Goal: Information Seeking & Learning: Learn about a topic

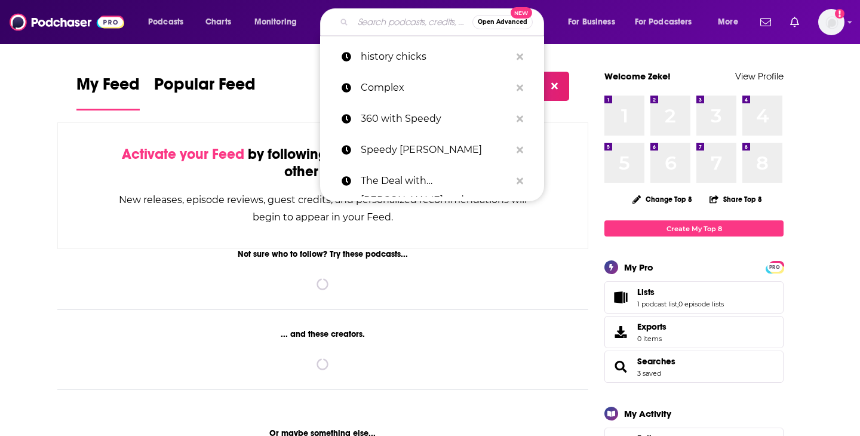
click at [413, 13] on input "Search podcasts, credits, & more..." at bounding box center [413, 22] width 120 height 19
paste input "On with [PERSON_NAME]"
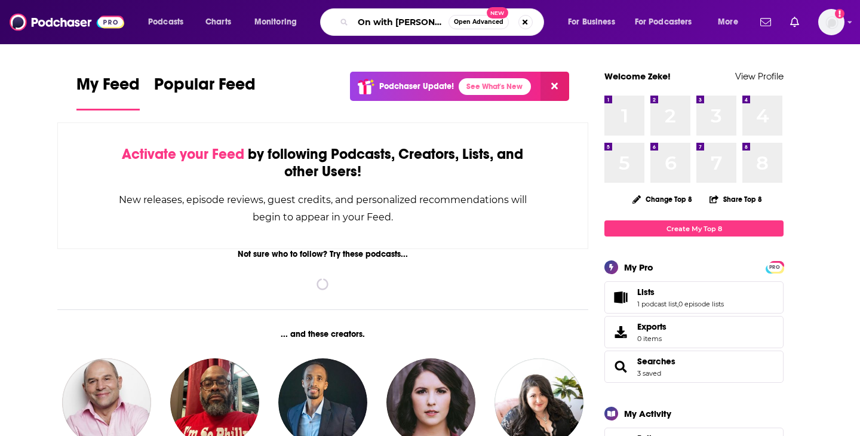
scroll to position [0, 10]
type input "On with [PERSON_NAME]"
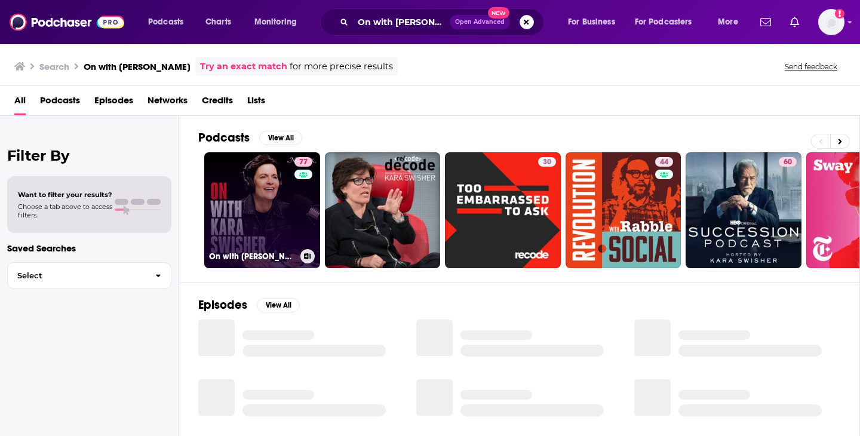
click at [293, 198] on link "77 On with [PERSON_NAME]" at bounding box center [262, 210] width 116 height 116
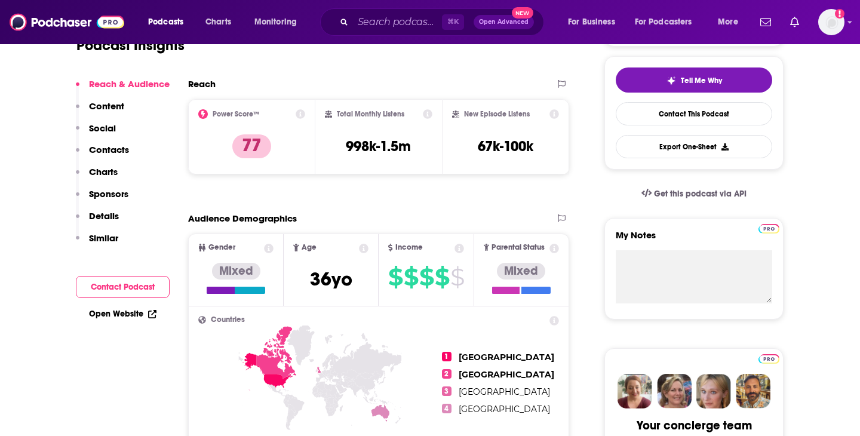
scroll to position [269, 0]
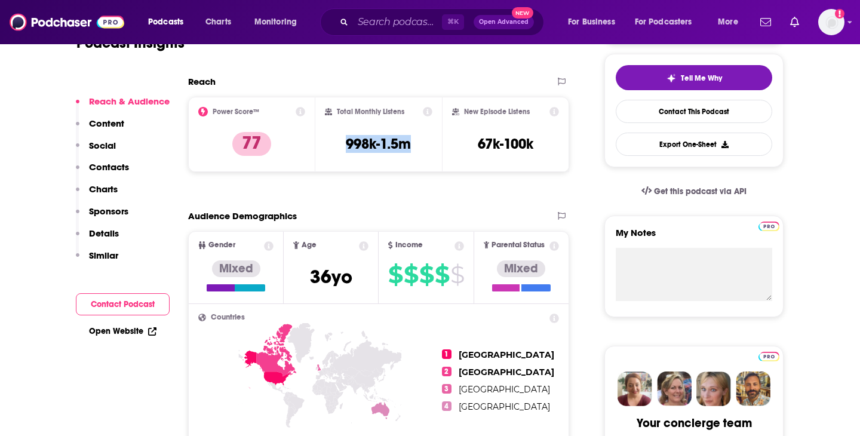
drag, startPoint x: 415, startPoint y: 140, endPoint x: 323, endPoint y: 140, distance: 92.0
click at [323, 140] on div "Total Monthly Listens 998k-1.5m" at bounding box center [379, 134] width 127 height 75
copy h3 "998k-1.5m"
click at [416, 31] on div "⌘ K Open Advanced New" at bounding box center [432, 21] width 224 height 27
click at [406, 19] on input "Search podcasts, credits, & more..." at bounding box center [397, 22] width 89 height 19
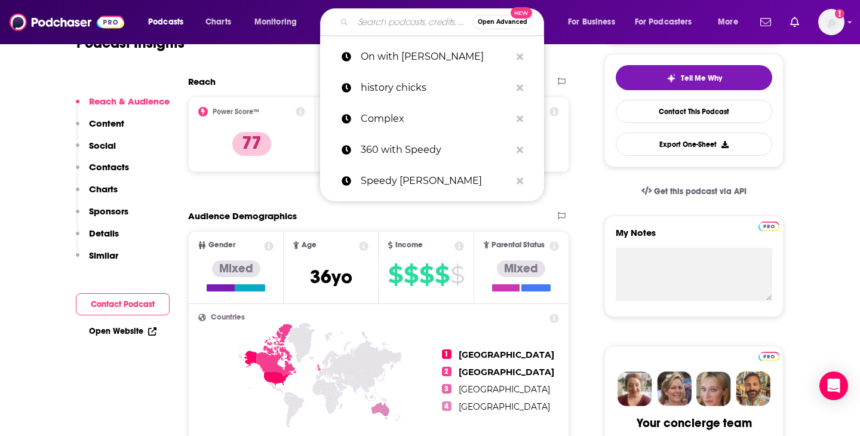
paste input "At Will Media"
type input "At Will Media"
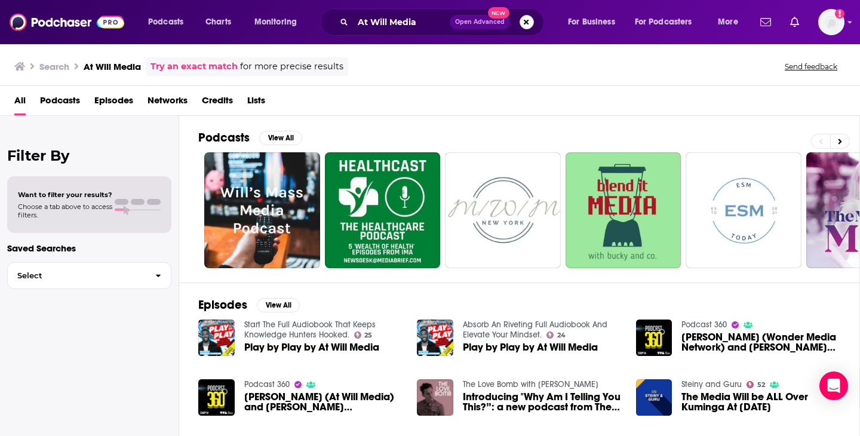
click at [532, 23] on button "Search podcasts, credits, & more..." at bounding box center [527, 22] width 14 height 14
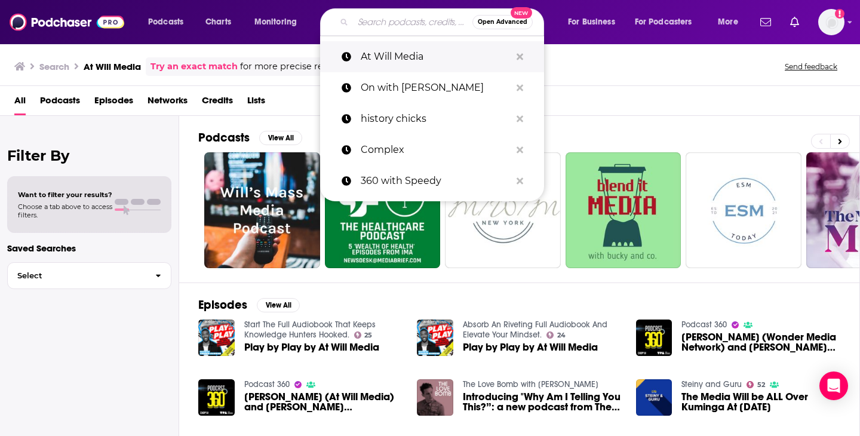
paste input "The Information"
type input "The Information"
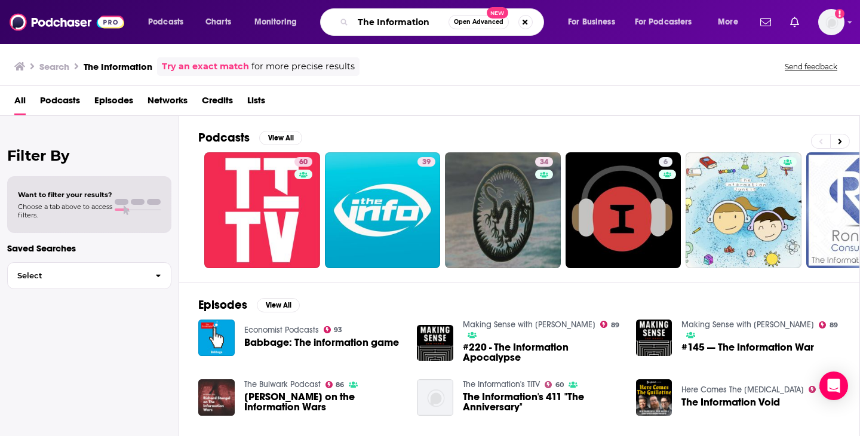
drag, startPoint x: 435, startPoint y: 19, endPoint x: 283, endPoint y: 14, distance: 152.4
click at [283, 14] on div "Podcasts Charts Monitoring The Information Open Advanced New For Business For P…" at bounding box center [445, 21] width 610 height 27
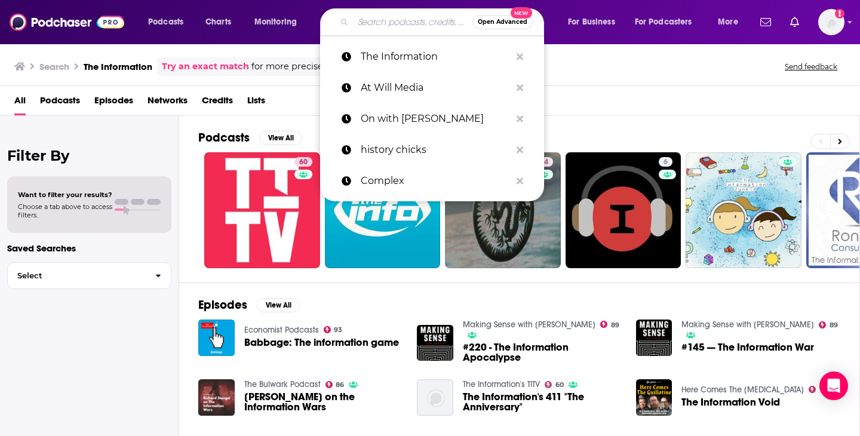
paste input "[PERSON_NAME]"
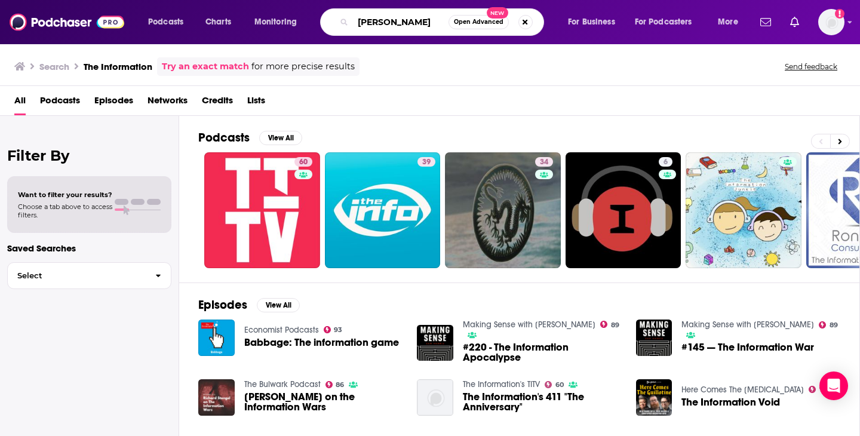
type input "[PERSON_NAME]"
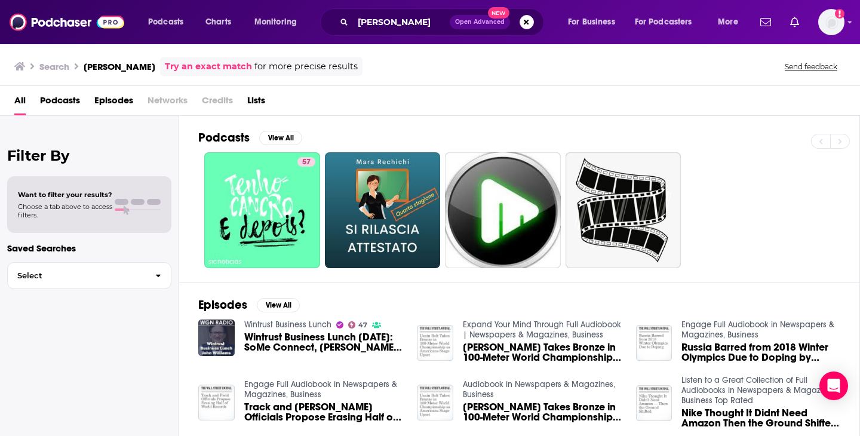
click at [510, 21] on span "Open Advanced New" at bounding box center [492, 22] width 84 height 14
click at [520, 23] on button "Search podcasts, credits, & more..." at bounding box center [527, 22] width 14 height 14
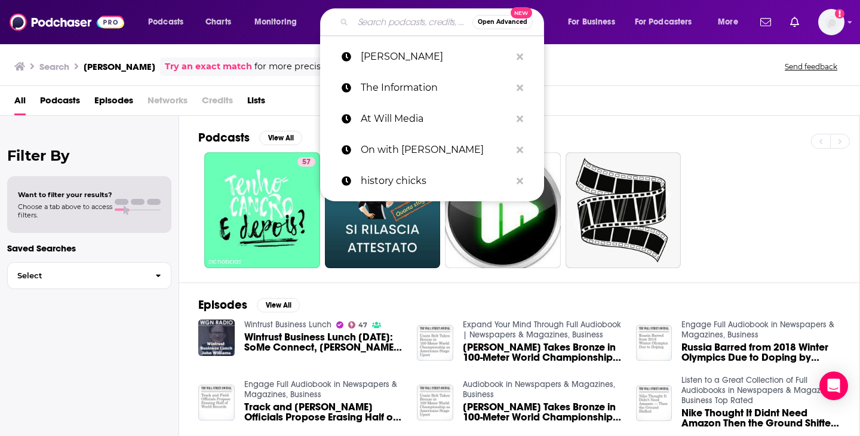
paste input "A Touch More"
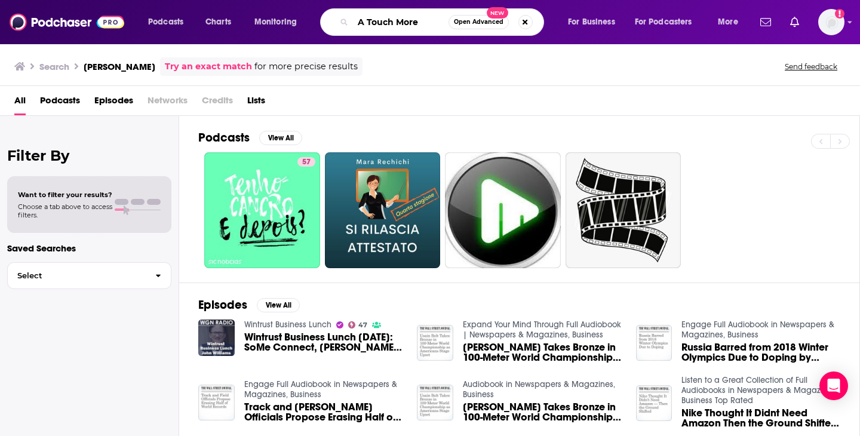
type input "A Touch More"
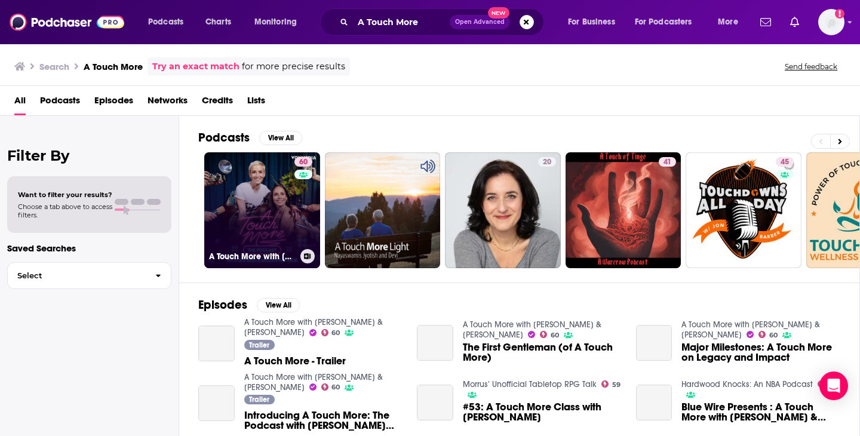
click at [244, 223] on link "60 A Touch More with [PERSON_NAME] & [PERSON_NAME]" at bounding box center [262, 210] width 116 height 116
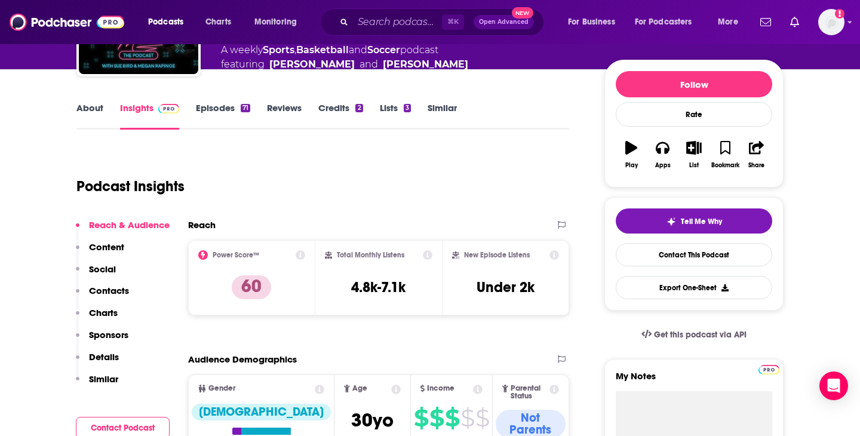
scroll to position [133, 0]
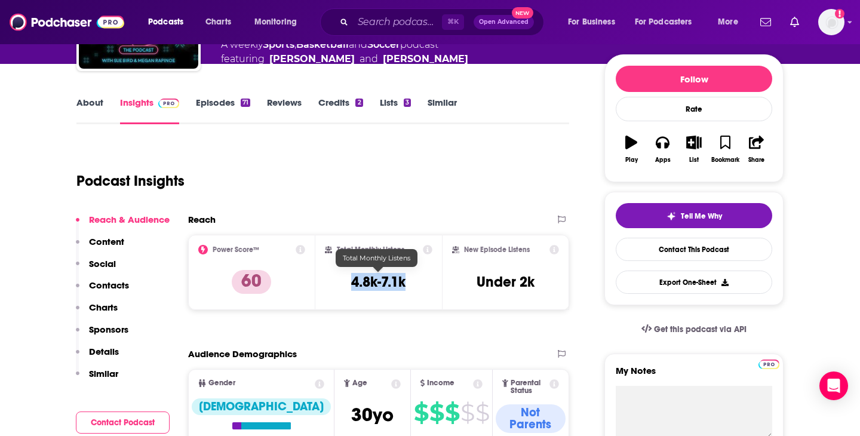
drag, startPoint x: 415, startPoint y: 280, endPoint x: 353, endPoint y: 277, distance: 62.8
click at [353, 277] on div "Total Monthly Listens 4.8k-7.1k" at bounding box center [379, 272] width 108 height 55
copy h3 "4.8k-7.1k"
click at [397, 30] on input "Search podcasts, credits, & more..." at bounding box center [397, 22] width 89 height 19
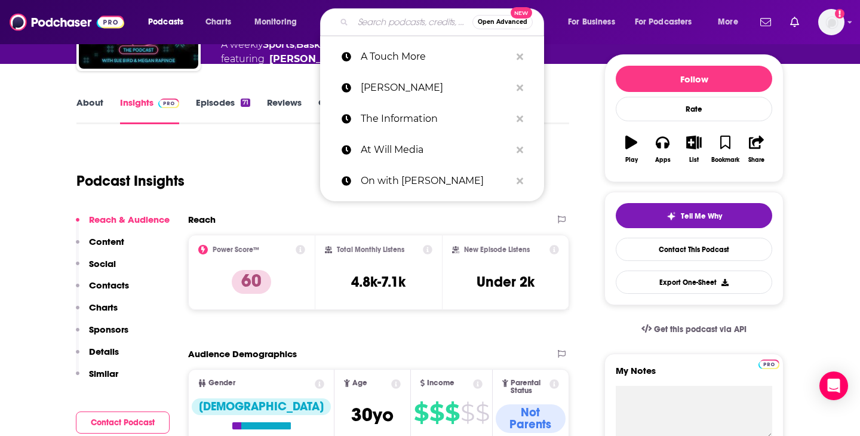
paste input "LIFT podcast"
type input "LIFT podcast"
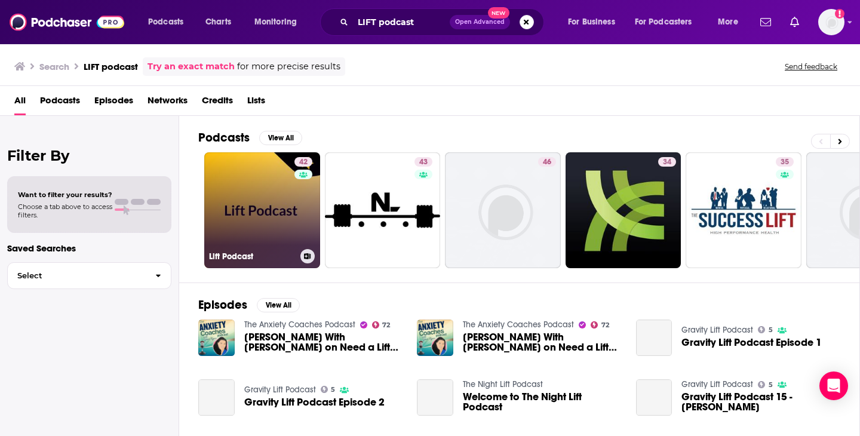
click at [260, 219] on link "42 Lift Podcast" at bounding box center [262, 210] width 116 height 116
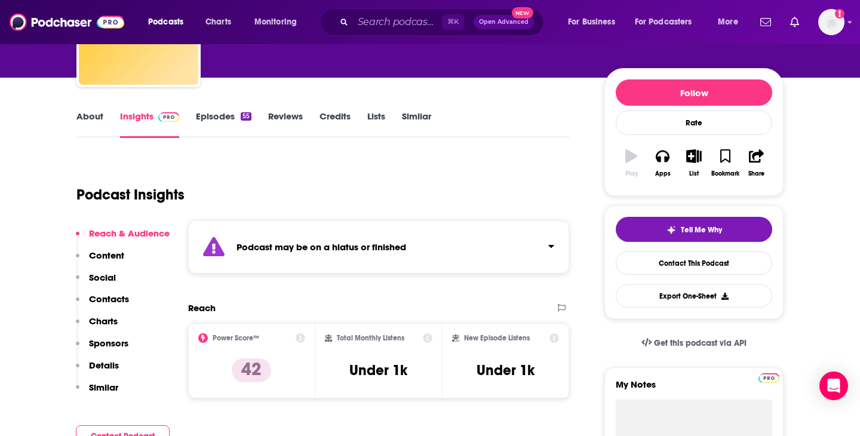
scroll to position [116, 0]
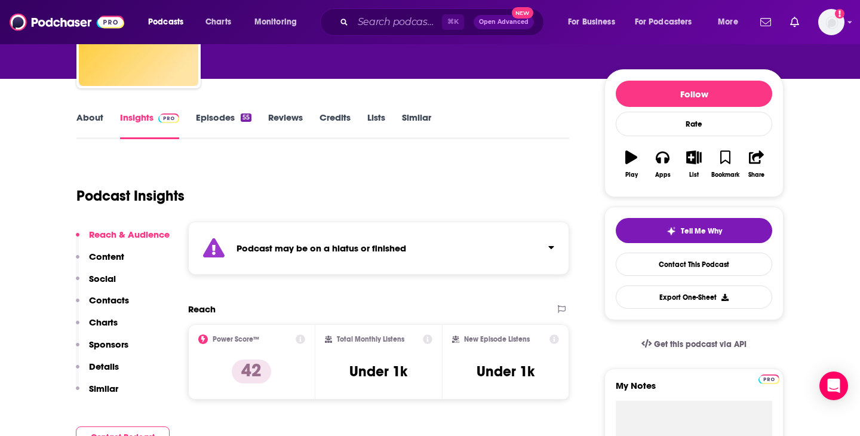
click at [546, 241] on button "Click to expand status details" at bounding box center [547, 245] width 16 height 17
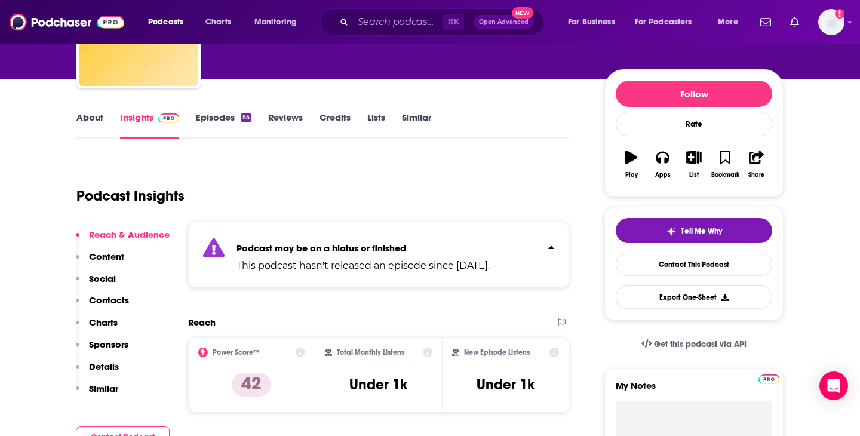
click at [551, 245] on icon "Click to expand status details" at bounding box center [552, 248] width 6 height 10
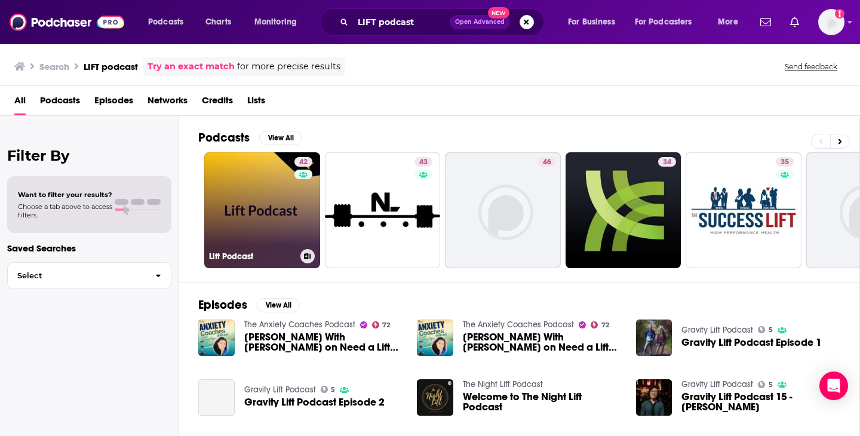
click at [276, 220] on link "42 Lift Podcast" at bounding box center [262, 210] width 116 height 116
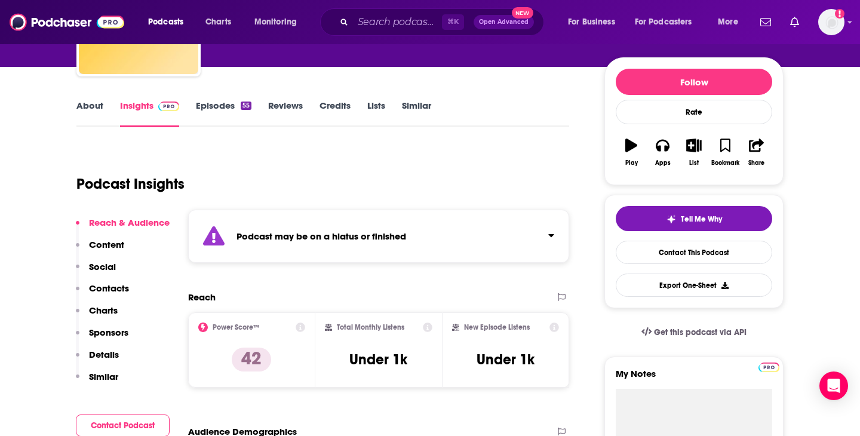
scroll to position [148, 0]
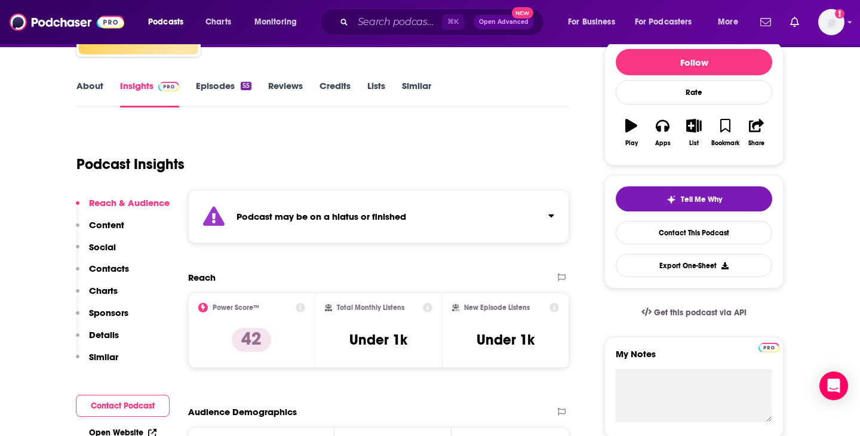
click at [118, 269] on p "Contacts" at bounding box center [109, 268] width 40 height 11
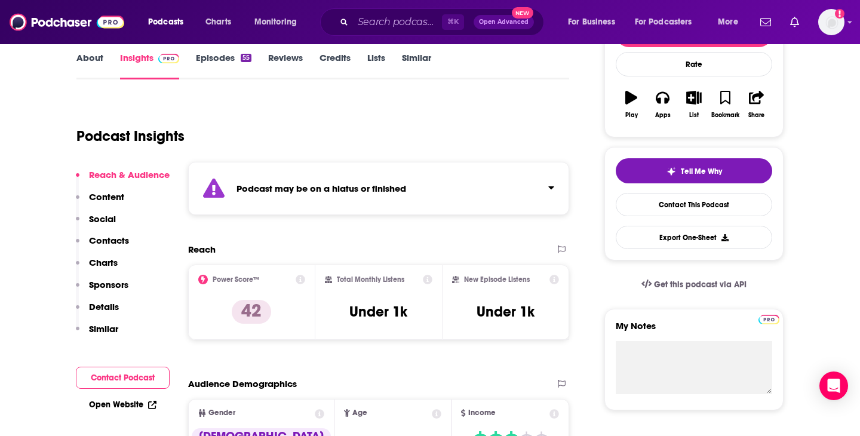
scroll to position [0, 0]
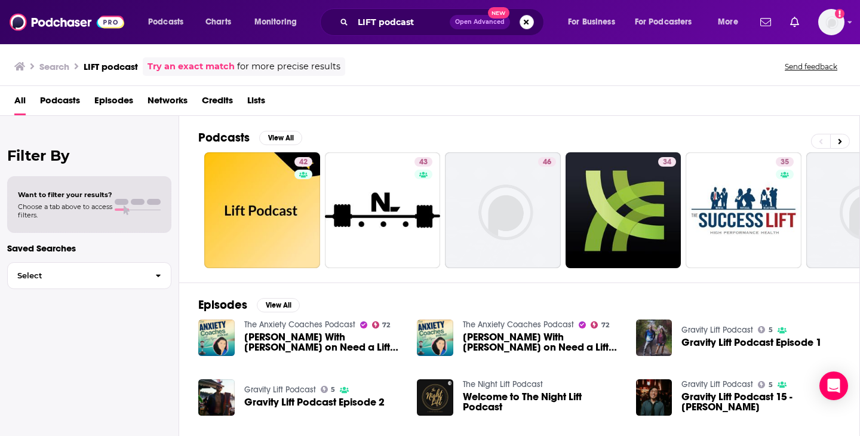
click at [522, 22] on button "Search podcasts, credits, & more..." at bounding box center [527, 22] width 14 height 14
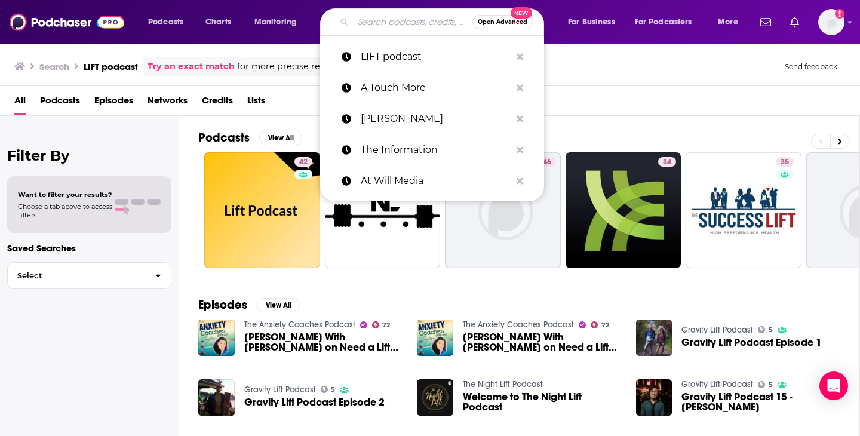
paste input "Peer-to-Peer with [PERSON_NAME]"
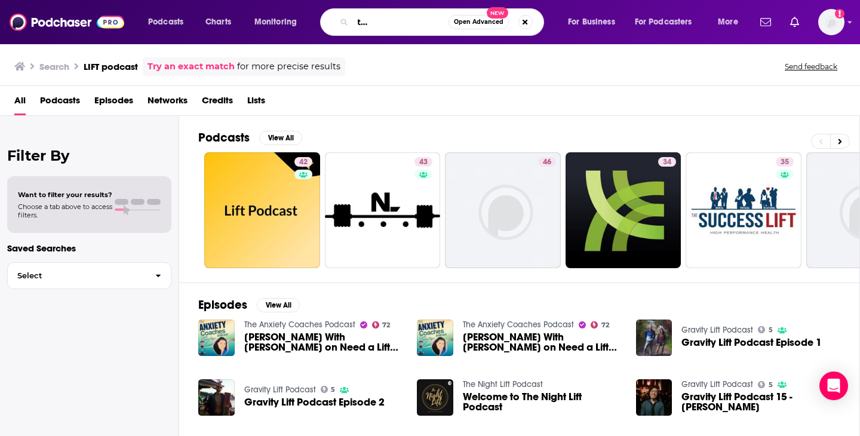
type input "Peer-to-Peer with [PERSON_NAME]"
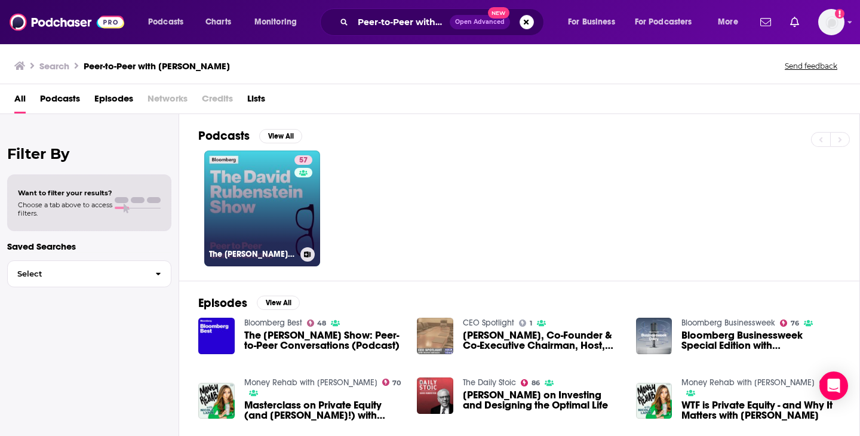
click at [269, 221] on link "57 The [PERSON_NAME] Show" at bounding box center [262, 209] width 116 height 116
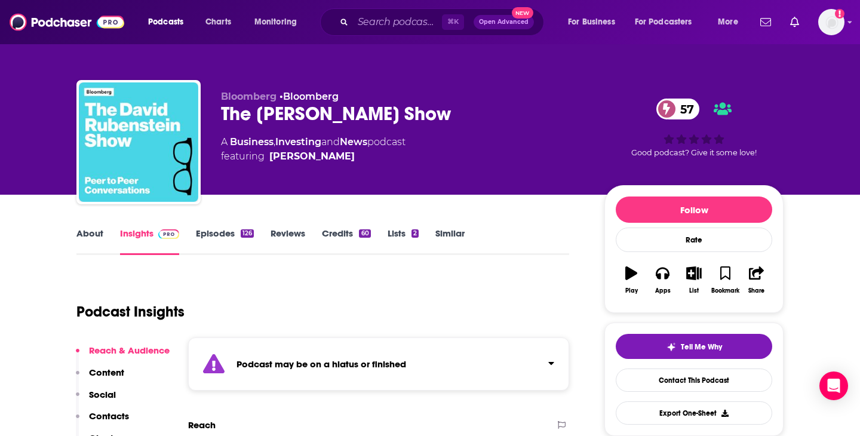
scroll to position [158, 0]
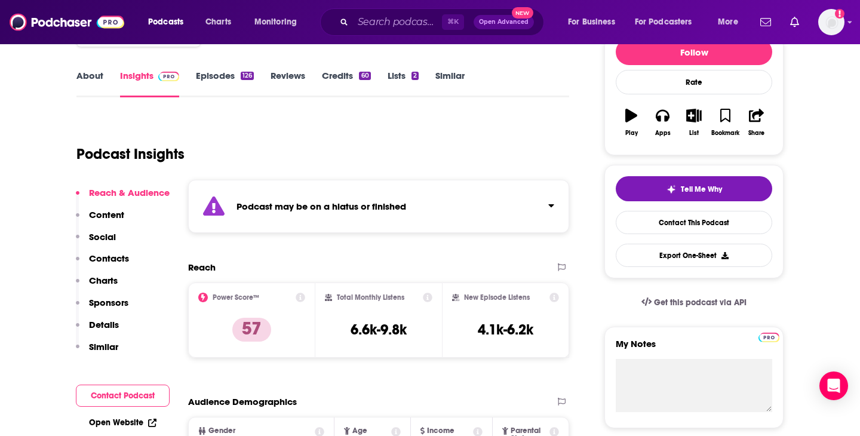
click at [433, 225] on div "Podcast may be on a hiatus or finished" at bounding box center [378, 206] width 381 height 53
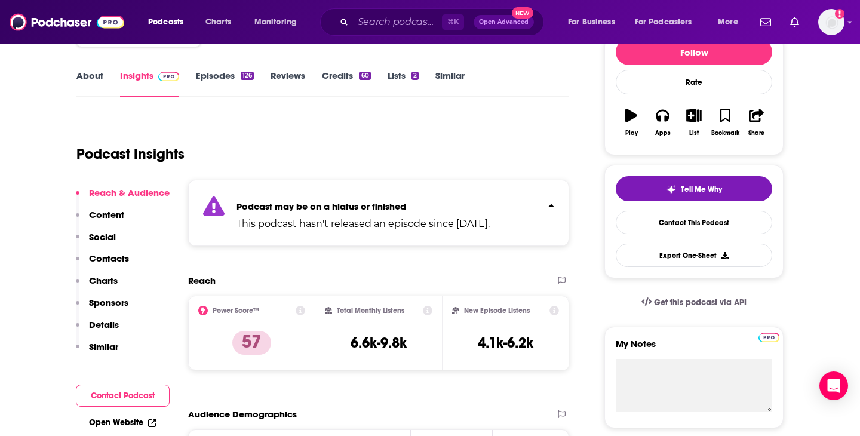
click at [433, 225] on p "This podcast hasn't released an episode since [DATE]." at bounding box center [363, 224] width 253 height 14
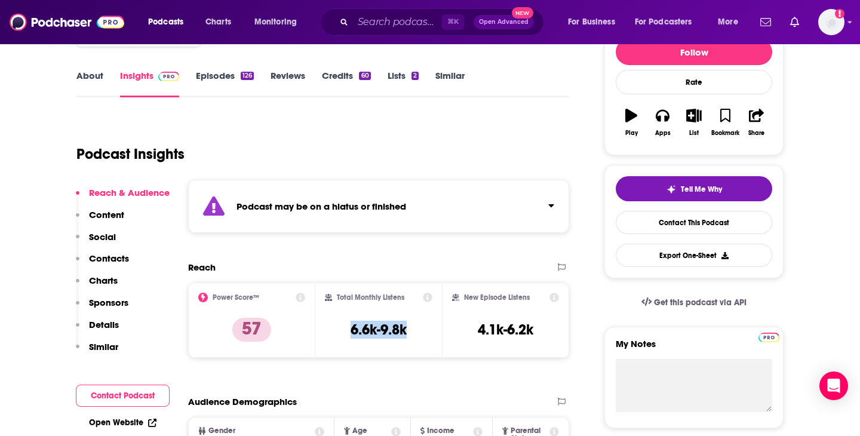
drag, startPoint x: 419, startPoint y: 333, endPoint x: 350, endPoint y: 333, distance: 69.9
click at [350, 333] on div "Total Monthly Listens 6.6k-9.8k" at bounding box center [379, 320] width 108 height 55
copy h3 "6.6k-9.8k"
click at [387, 13] on input "Search podcasts, credits, & more..." at bounding box center [397, 22] width 89 height 19
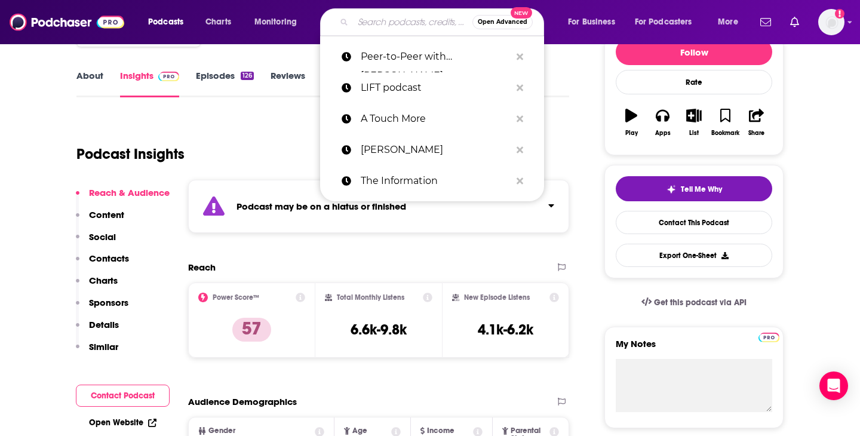
paste input "Rapid Response"
type input "Rapid Response"
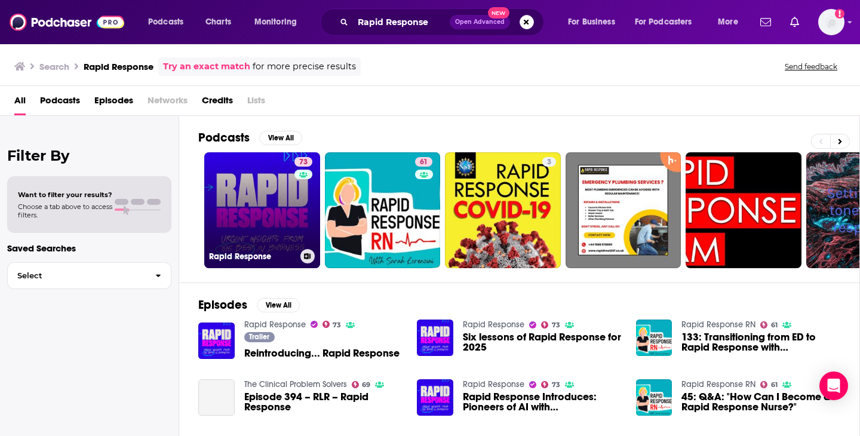
click at [264, 187] on link "73 Rapid Response" at bounding box center [262, 210] width 116 height 116
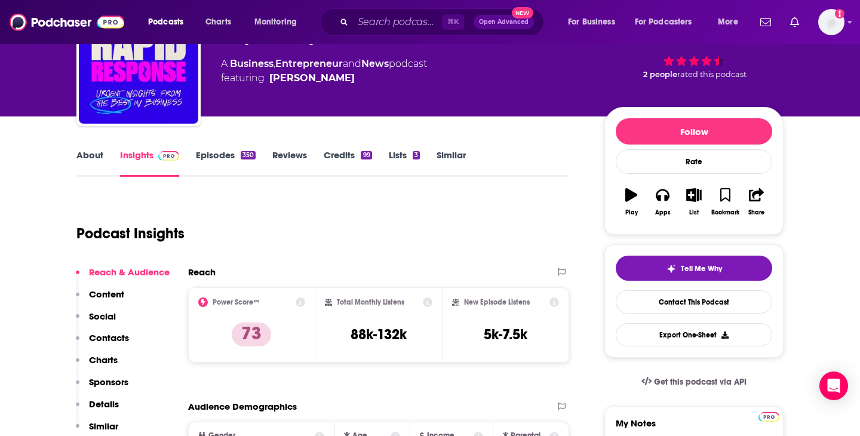
scroll to position [84, 0]
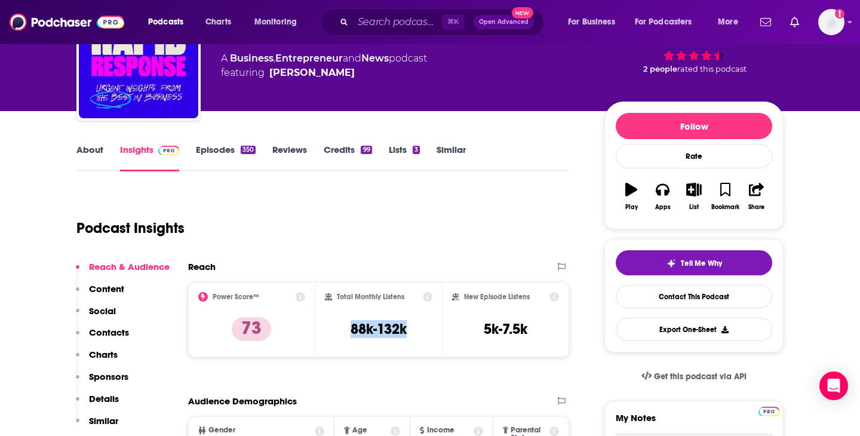
drag, startPoint x: 414, startPoint y: 334, endPoint x: 333, endPoint y: 334, distance: 80.7
click at [333, 334] on div "Total Monthly Listens 88k-132k" at bounding box center [379, 319] width 108 height 55
copy h3 "88k-132k"
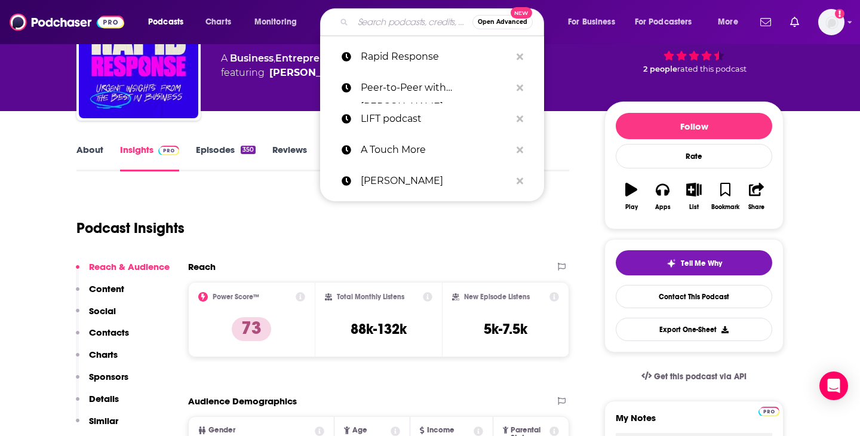
click at [355, 24] on input "Search podcasts, credits, & more..." at bounding box center [413, 22] width 120 height 19
paste input "The Skimm's 9 to 5ish"
type input "The Skimm's 9 to 5ish"
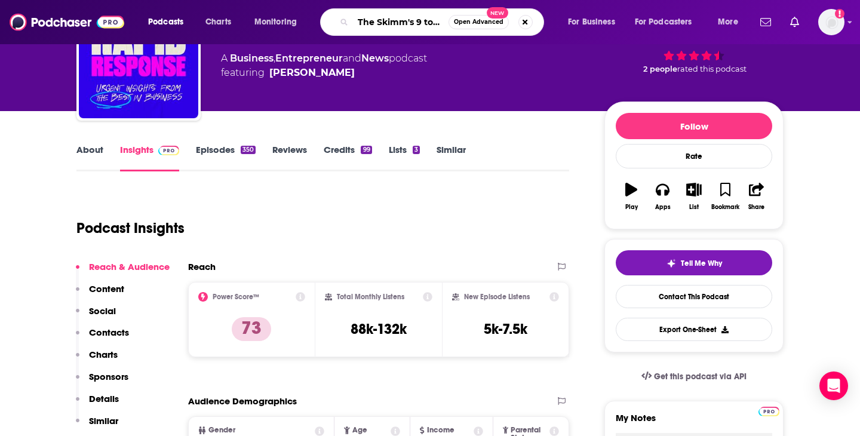
scroll to position [0, 10]
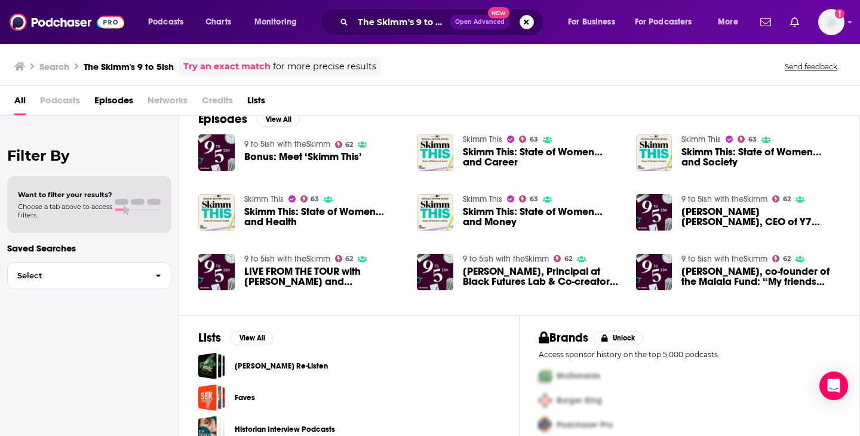
scroll to position [29, 0]
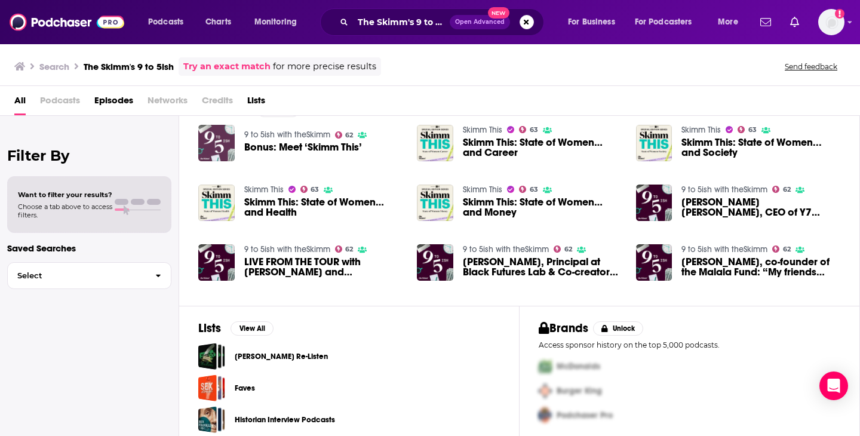
click at [210, 138] on img "Bonus: Meet ‘Skimm This’" at bounding box center [216, 143] width 36 height 36
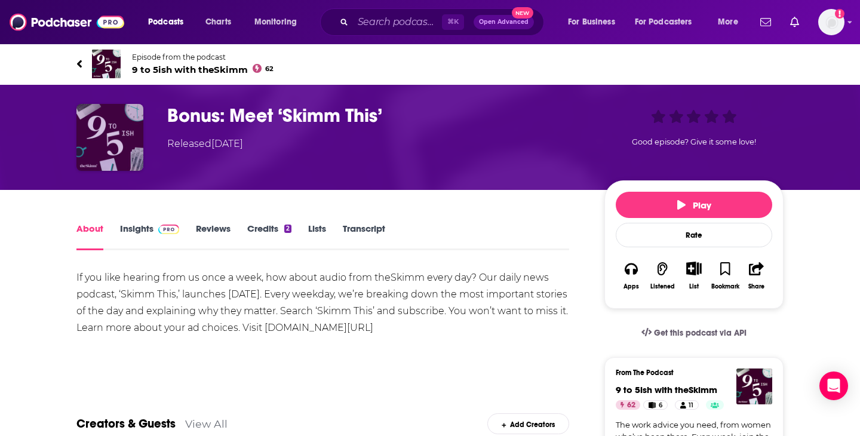
click at [113, 126] on img "Bonus: Meet ‘Skimm This’" at bounding box center [109, 137] width 67 height 67
click at [213, 142] on div "Released [DATE]" at bounding box center [205, 144] width 76 height 14
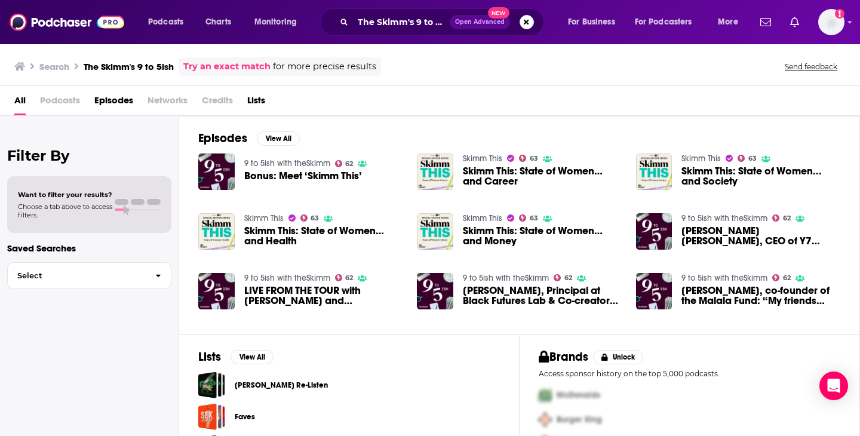
scroll to position [38, 0]
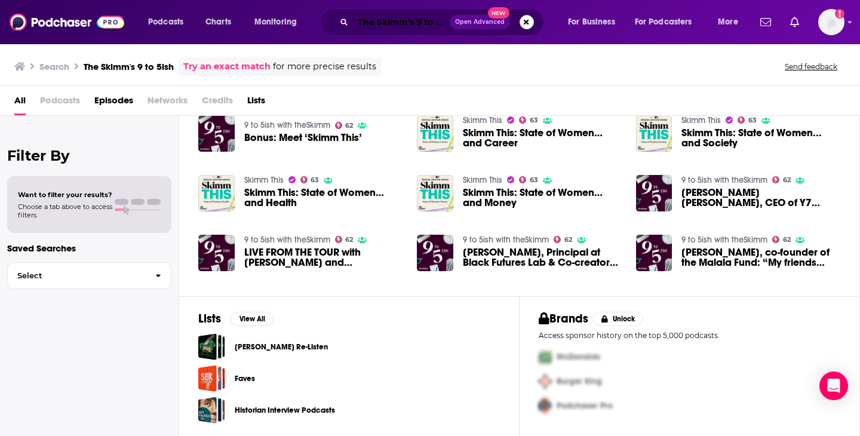
click at [398, 27] on input "The Skimm's 9 to 5ish" at bounding box center [401, 22] width 97 height 19
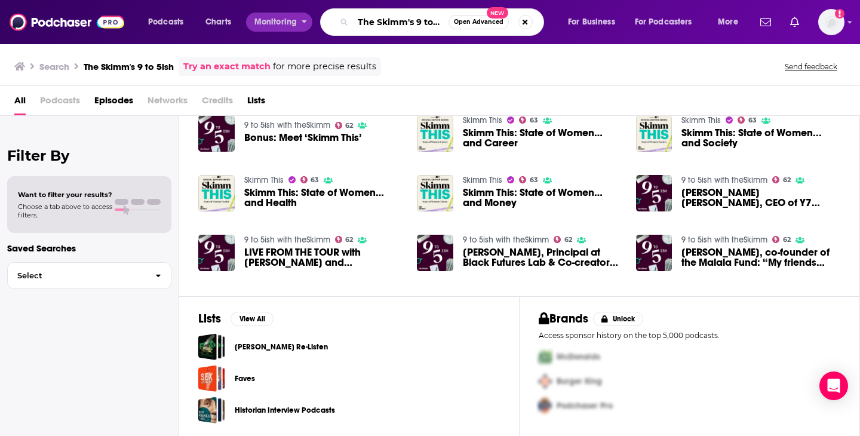
drag, startPoint x: 415, startPoint y: 24, endPoint x: 281, endPoint y: 24, distance: 133.9
click at [281, 24] on div "Podcasts Charts Monitoring The Skimm's 9 to 5ish Open Advanced New For Business…" at bounding box center [445, 21] width 610 height 27
type input "9 to 5ish"
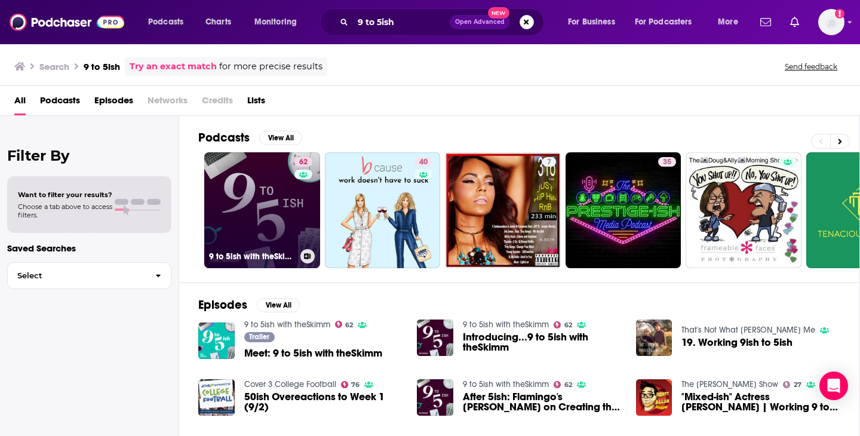
click at [265, 219] on link "62 9 to 5ish with theSkimm" at bounding box center [262, 210] width 116 height 116
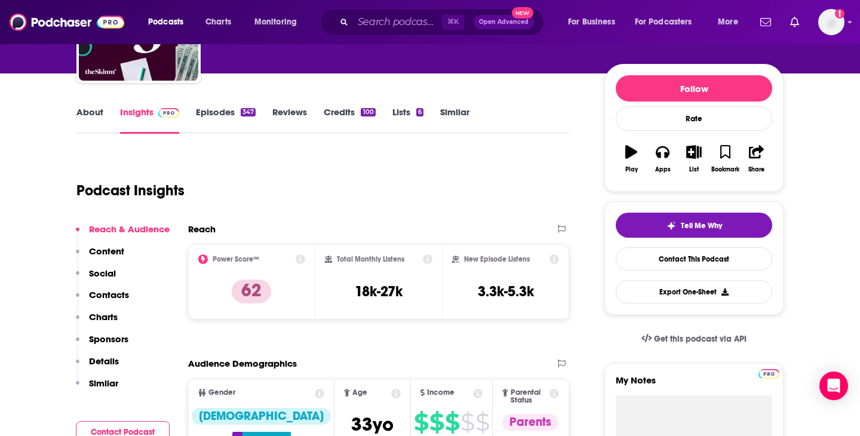
scroll to position [140, 0]
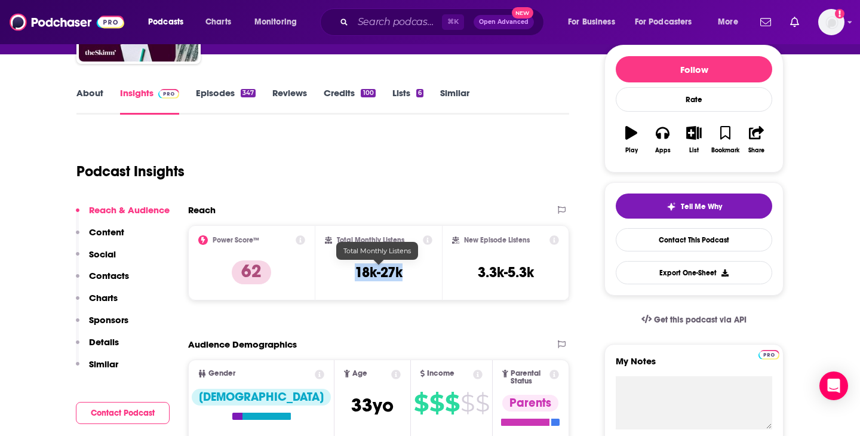
drag, startPoint x: 401, startPoint y: 276, endPoint x: 336, endPoint y: 271, distance: 65.3
click at [336, 271] on div "Total Monthly Listens 18k-27k" at bounding box center [379, 262] width 108 height 55
copy h3 "18k-27k"
click at [351, 33] on div "⌘ K Open Advanced New" at bounding box center [432, 21] width 224 height 27
click at [396, 19] on input "Search podcasts, credits, & more..." at bounding box center [397, 22] width 89 height 19
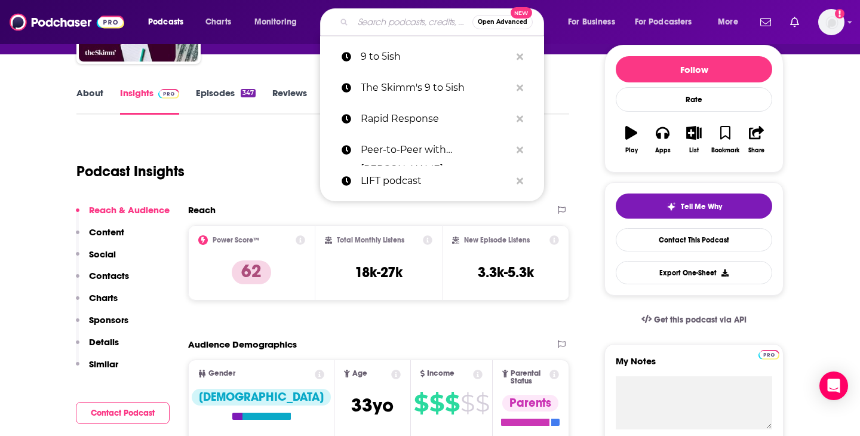
paste input "Harvard Business Review"
type input "Harvard Business Review"
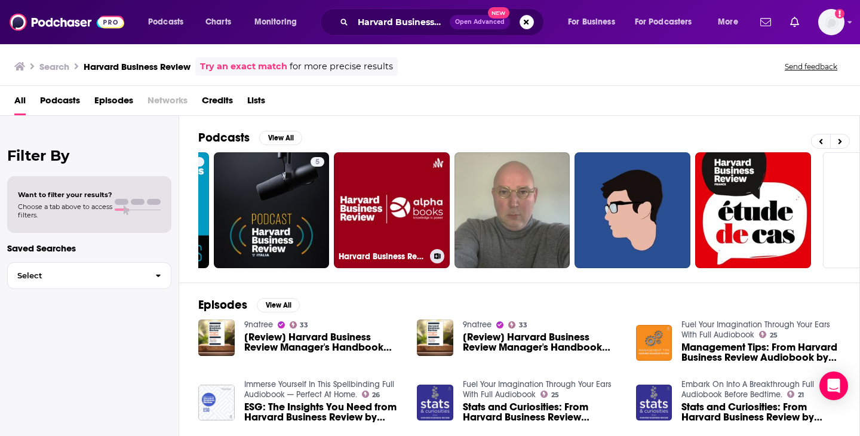
scroll to position [0, 436]
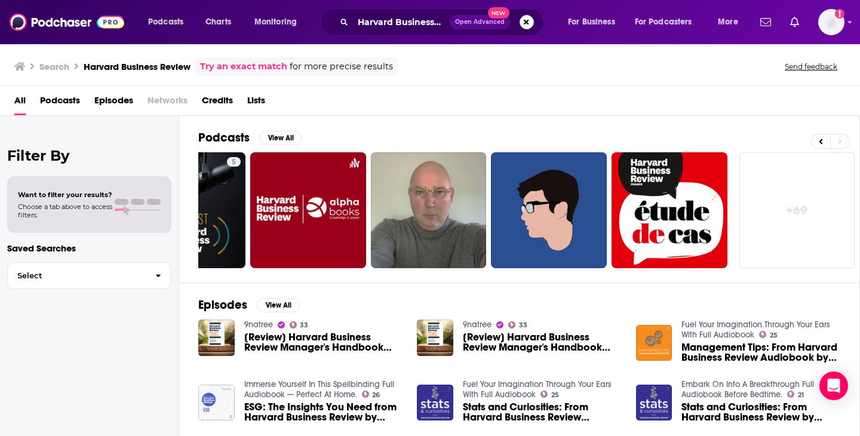
click at [429, 11] on div "Harvard Business Review Open Advanced New" at bounding box center [432, 21] width 224 height 27
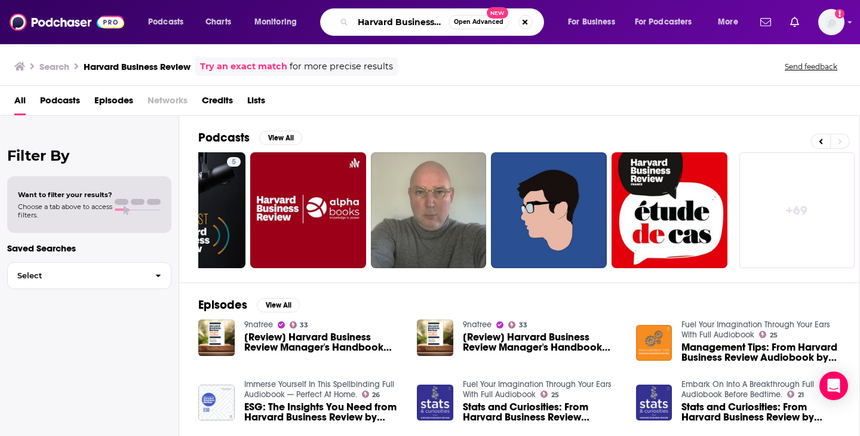
scroll to position [0, 28]
drag, startPoint x: 357, startPoint y: 22, endPoint x: 465, endPoint y: 25, distance: 107.6
click at [465, 25] on div "Harvard Business Review Open Advanced New" at bounding box center [432, 21] width 224 height 27
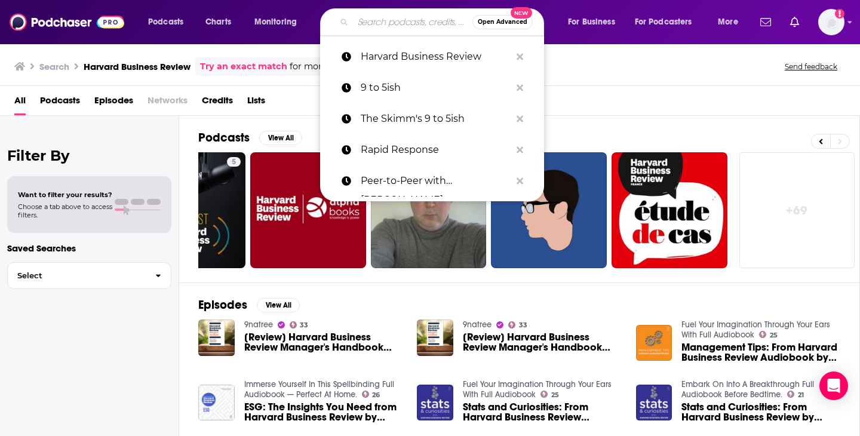
paste input "The Deal with [PERSON_NAME] and [PERSON_NAME]"
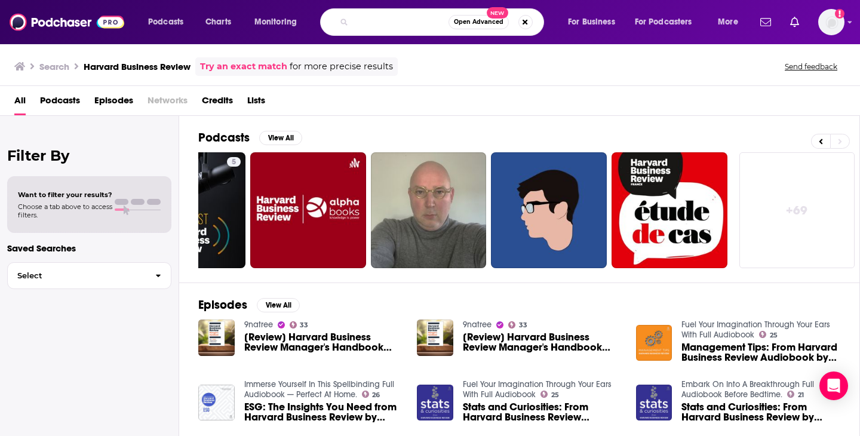
type input "The Deal with [PERSON_NAME] and [PERSON_NAME]"
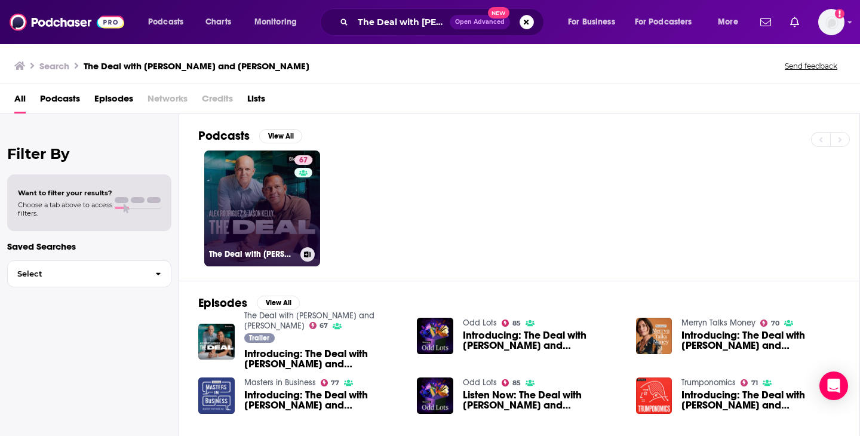
click at [268, 216] on link "67 The Deal with [PERSON_NAME] and [PERSON_NAME]" at bounding box center [262, 209] width 116 height 116
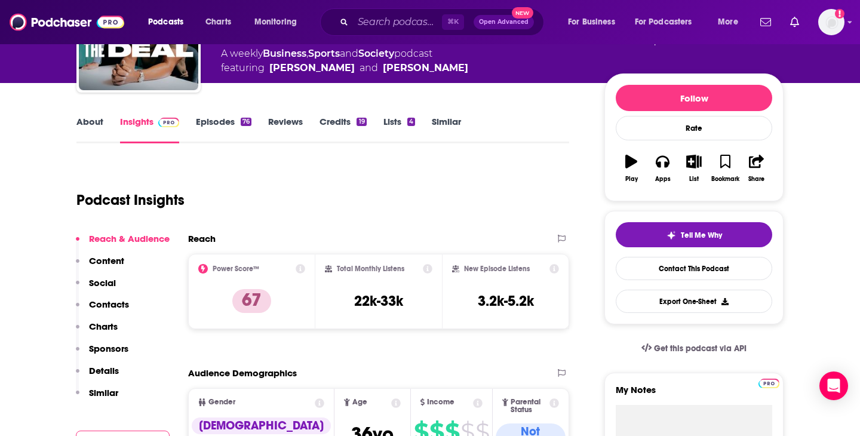
scroll to position [119, 0]
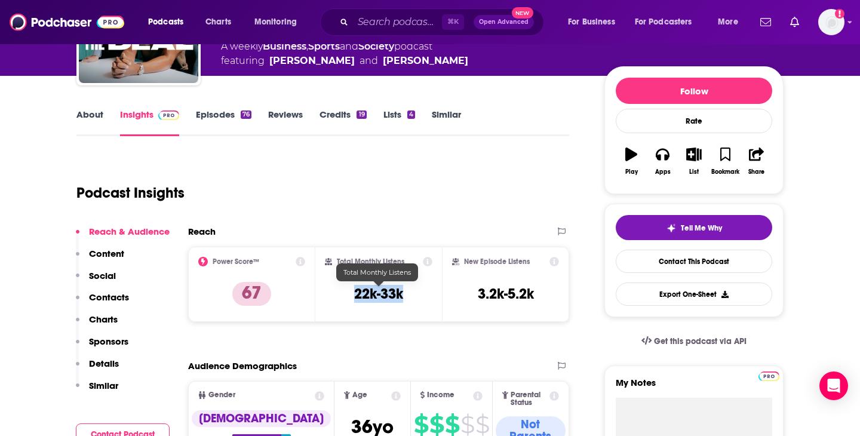
drag, startPoint x: 411, startPoint y: 293, endPoint x: 343, endPoint y: 293, distance: 68.1
click at [343, 293] on div "Total Monthly Listens 22k-33k" at bounding box center [379, 284] width 108 height 55
copy h3 "22k-33k"
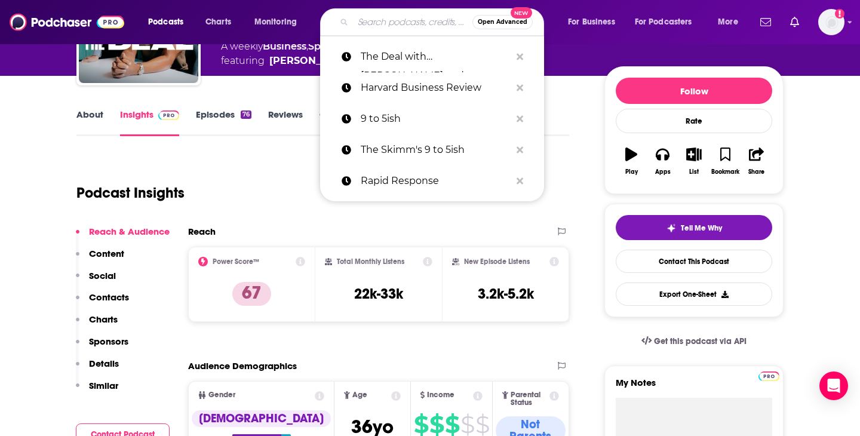
click at [392, 17] on input "Search podcasts, credits, & more..." at bounding box center [413, 22] width 120 height 19
paste input "GRB A BITE"
type input "GRB A BITE"
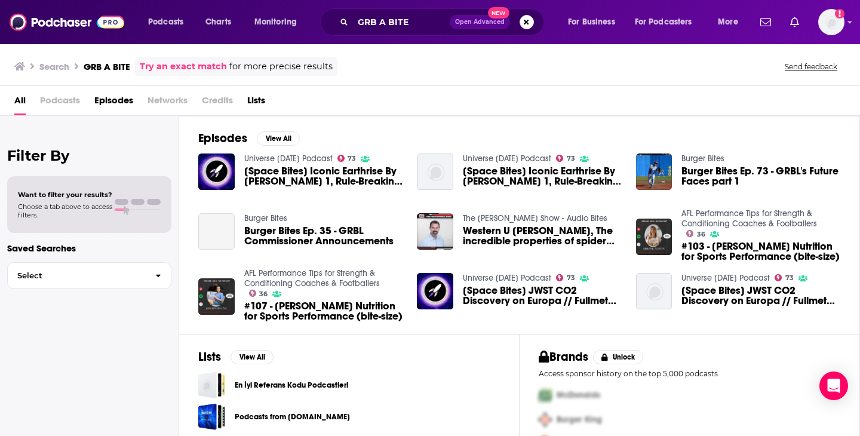
click at [534, 20] on div "GRB A BITE Open Advanced New" at bounding box center [432, 21] width 224 height 27
click at [527, 22] on button "Search podcasts, credits, & more..." at bounding box center [527, 22] width 14 height 14
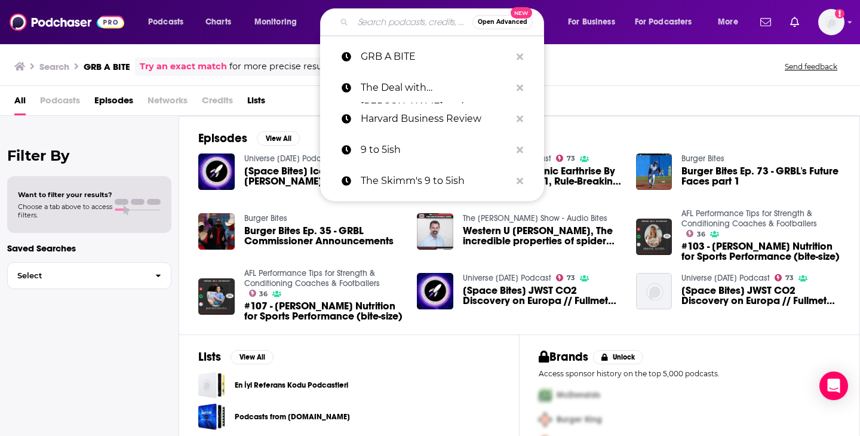
paste input "The [DEMOGRAPHIC_DATA] Quotient, Just Like Us Podcast"
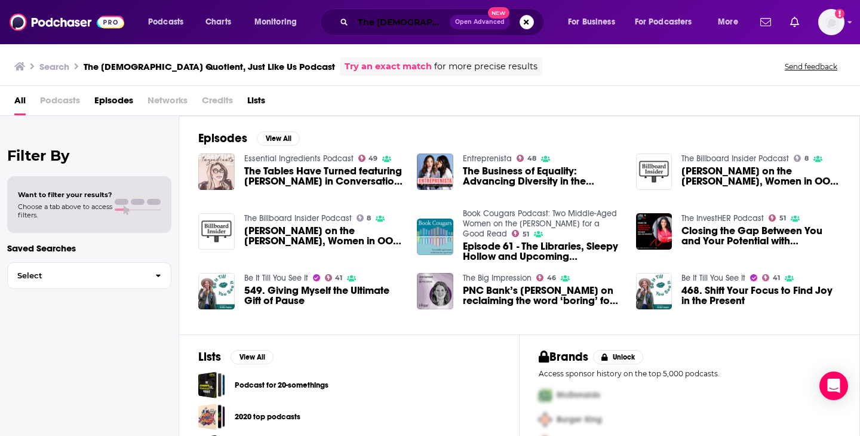
click at [430, 20] on input "The [DEMOGRAPHIC_DATA] Quotient, Just Like Us Podcast" at bounding box center [401, 22] width 97 height 19
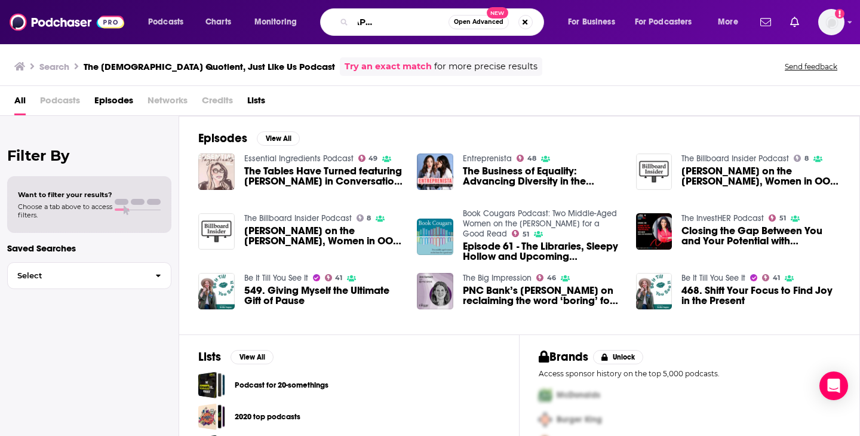
scroll to position [0, 65]
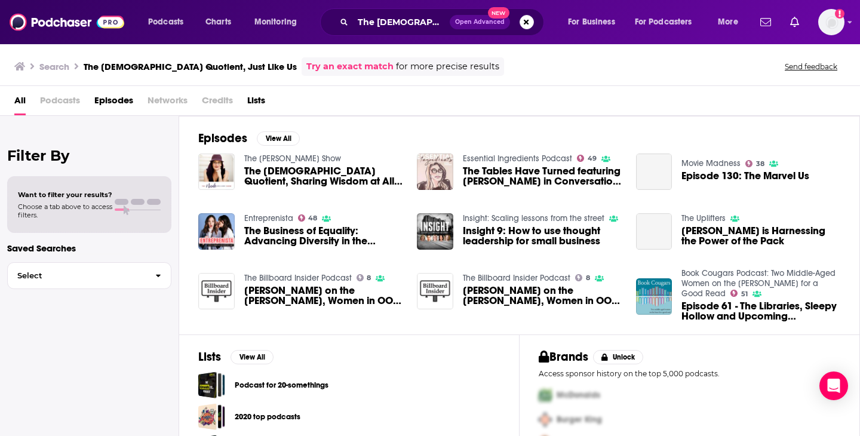
scroll to position [38, 0]
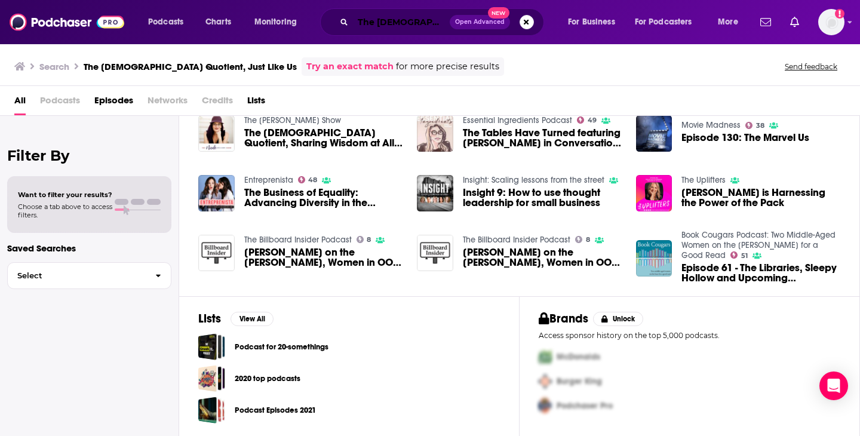
click at [400, 25] on input "The [DEMOGRAPHIC_DATA] Quotient, Just Like Us" at bounding box center [401, 22] width 97 height 19
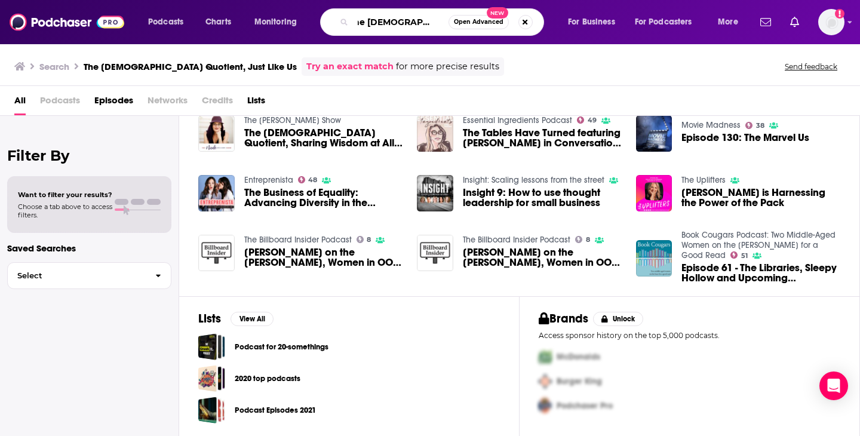
scroll to position [0, 7]
type input "The [DEMOGRAPHIC_DATA] Quotient"
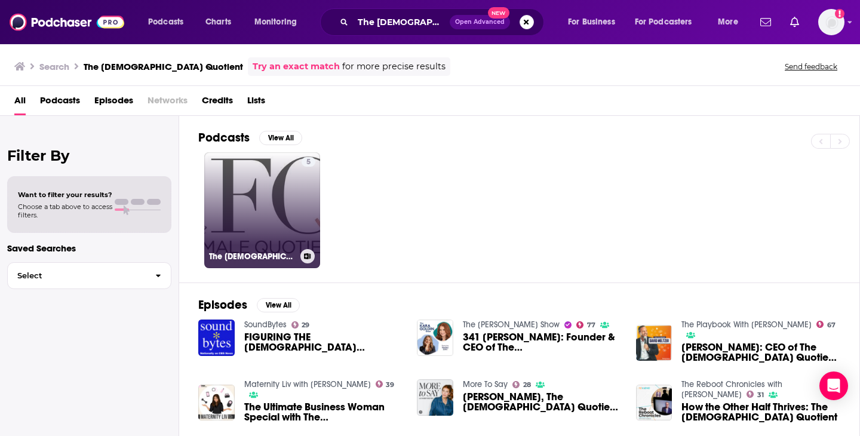
click at [281, 247] on link "5 The [DEMOGRAPHIC_DATA] Quotient's Podcast" at bounding box center [262, 210] width 116 height 116
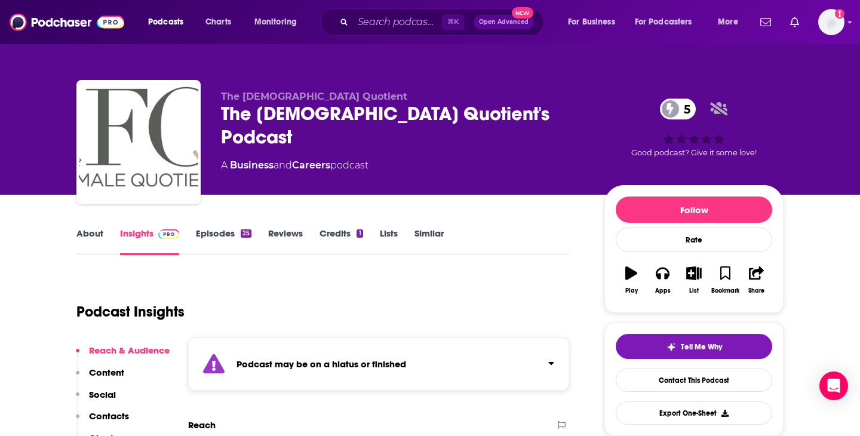
scroll to position [151, 0]
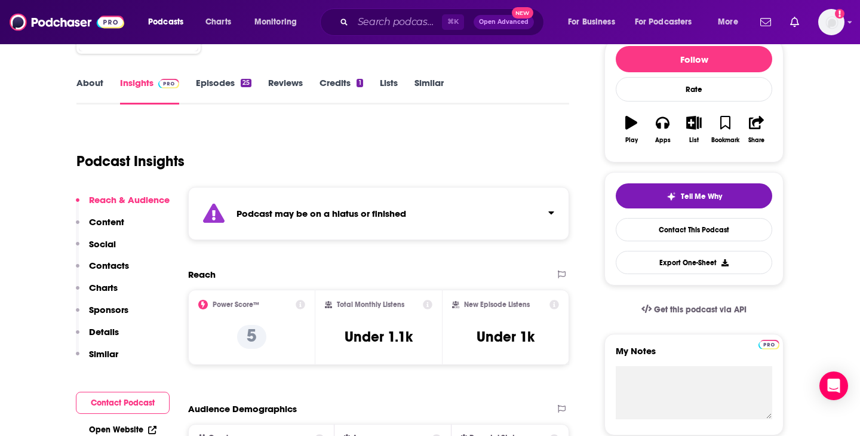
click at [442, 207] on div "Podcast may be on a hiatus or finished" at bounding box center [378, 213] width 381 height 53
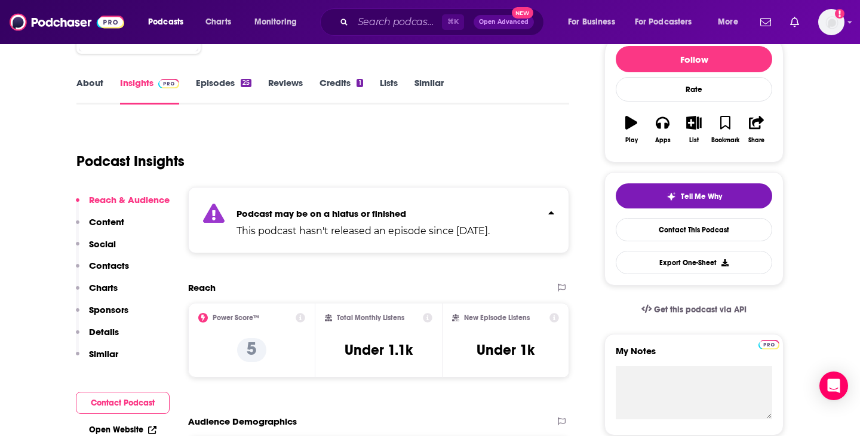
click at [442, 208] on p "Podcast may be on a hiatus or finished" at bounding box center [363, 213] width 253 height 11
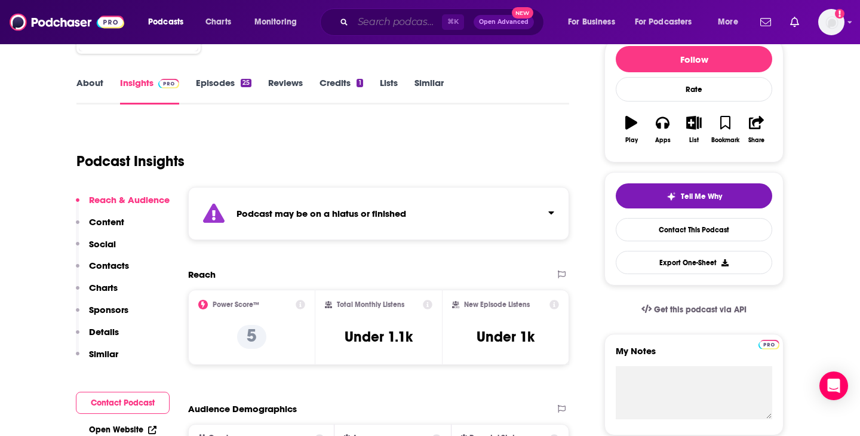
click at [388, 23] on input "Search podcasts, credits, & more..." at bounding box center [397, 22] width 89 height 19
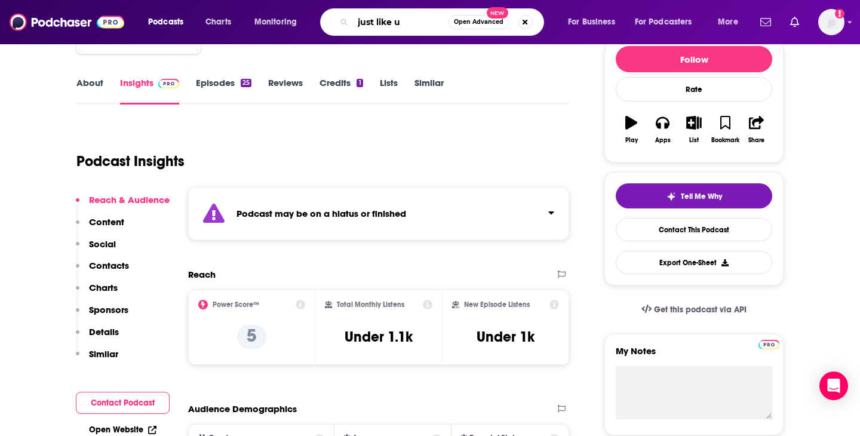
type input "just like us"
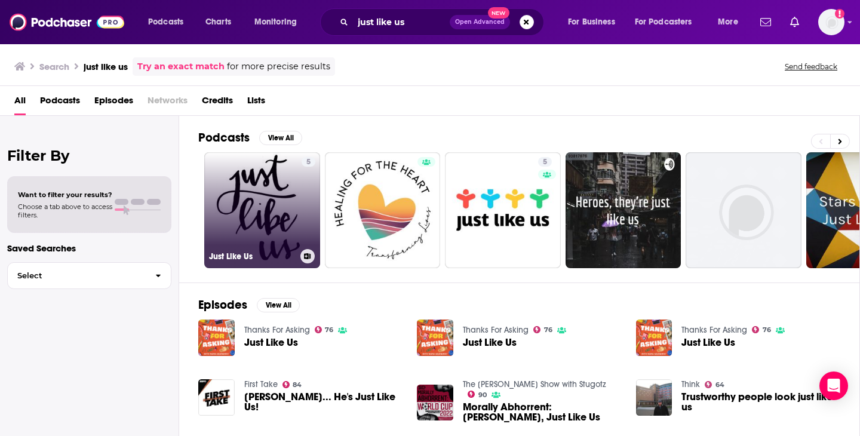
click at [247, 238] on link "5 Just Like Us" at bounding box center [262, 210] width 116 height 116
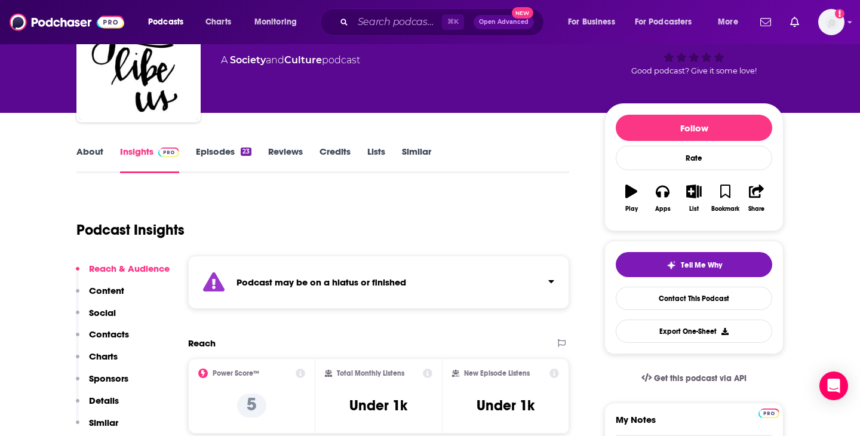
scroll to position [102, 0]
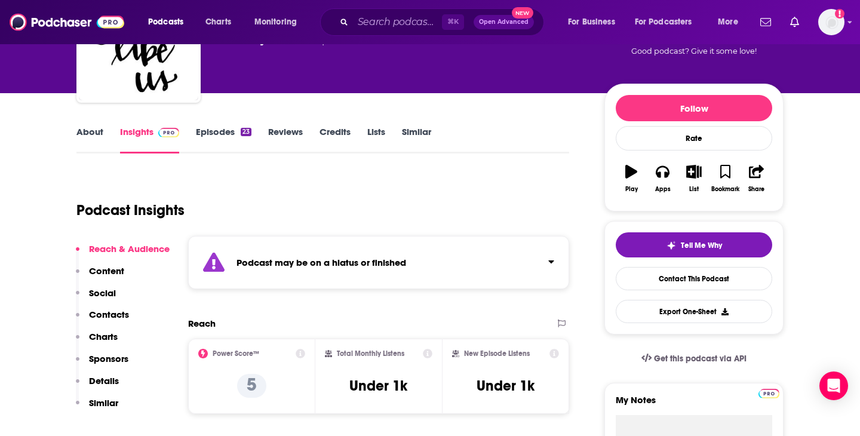
click at [415, 272] on div "Podcast may be on a hiatus or finished" at bounding box center [378, 262] width 381 height 53
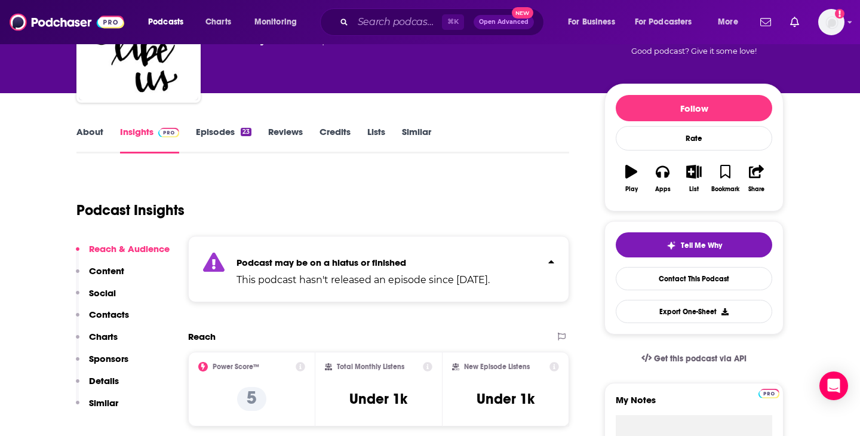
click at [415, 273] on p "This podcast hasn't released an episode since [DATE]." at bounding box center [363, 280] width 253 height 14
